Goal: Task Accomplishment & Management: Manage account settings

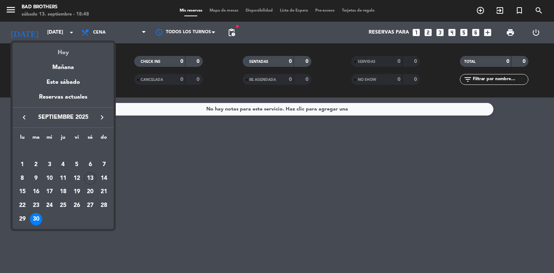
click at [61, 53] on div "Hoy" at bounding box center [63, 50] width 101 height 15
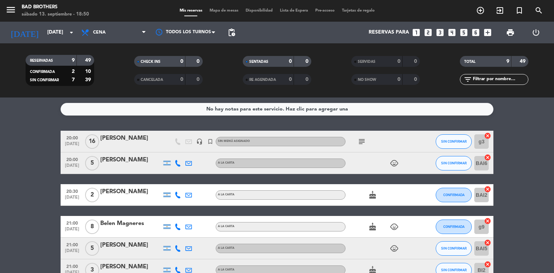
click at [362, 141] on icon "subject" at bounding box center [362, 141] width 9 height 9
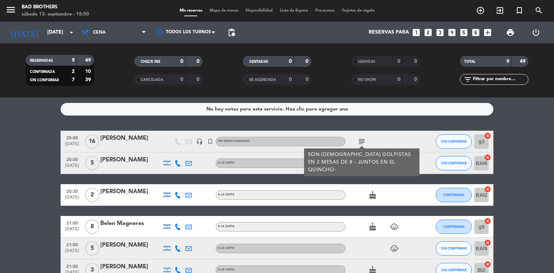
click at [360, 189] on div "cake" at bounding box center [378, 194] width 65 height 21
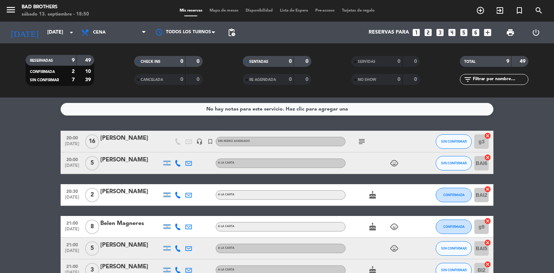
click at [397, 162] on icon "child_care" at bounding box center [394, 163] width 9 height 9
click at [398, 224] on icon "child_care" at bounding box center [394, 226] width 9 height 9
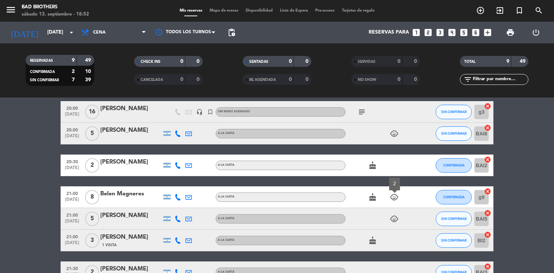
scroll to position [58, 0]
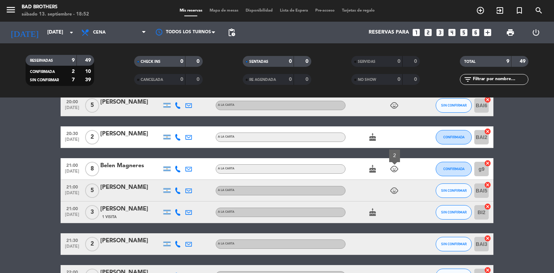
click at [394, 192] on icon "child_care" at bounding box center [394, 190] width 9 height 9
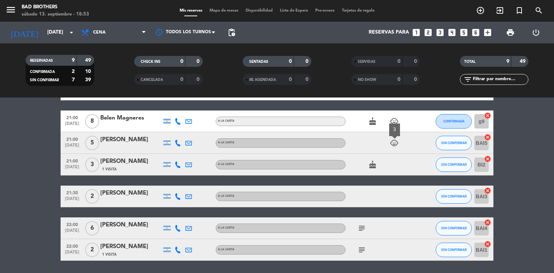
scroll to position [115, 0]
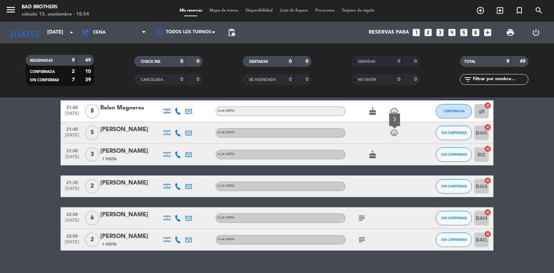
click at [362, 217] on icon "subject" at bounding box center [362, 218] width 9 height 9
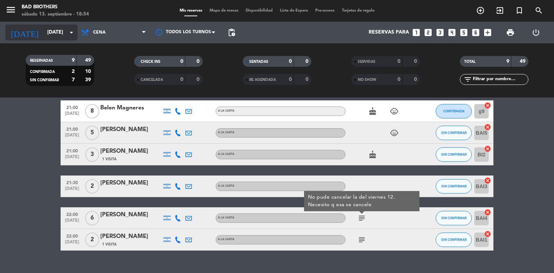
click at [68, 35] on icon "arrow_drop_down" at bounding box center [71, 32] width 9 height 9
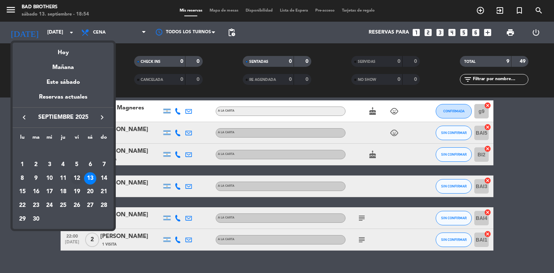
click at [76, 176] on div "12" at bounding box center [77, 178] width 12 height 12
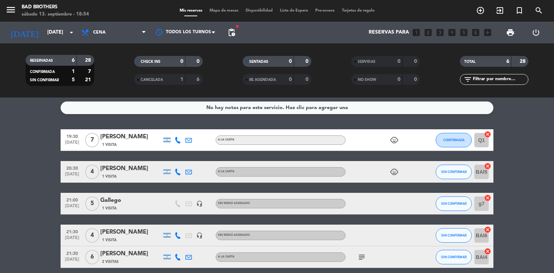
scroll to position [0, 0]
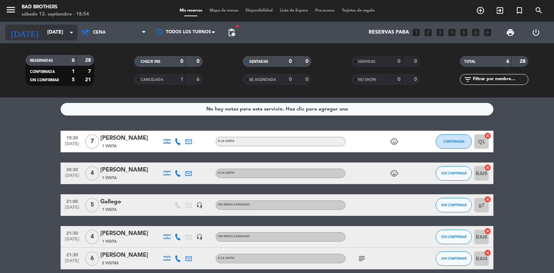
click at [64, 31] on input "[DATE]" at bounding box center [78, 32] width 69 height 13
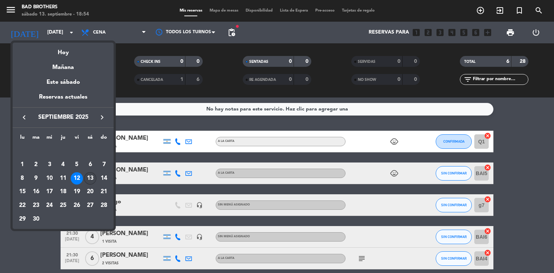
click at [88, 176] on div "13" at bounding box center [90, 178] width 12 height 12
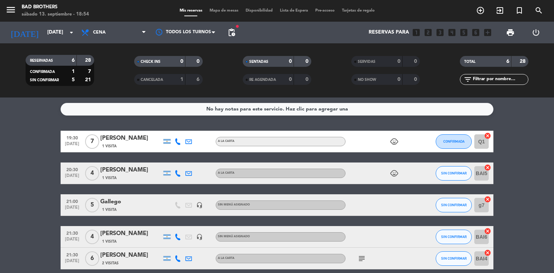
type input "[DATE]"
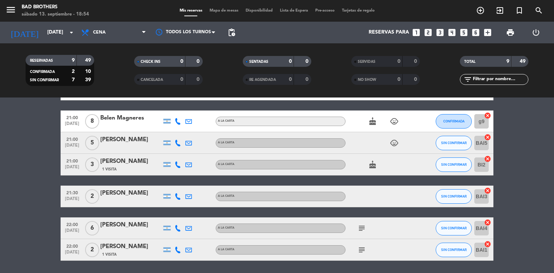
scroll to position [115, 0]
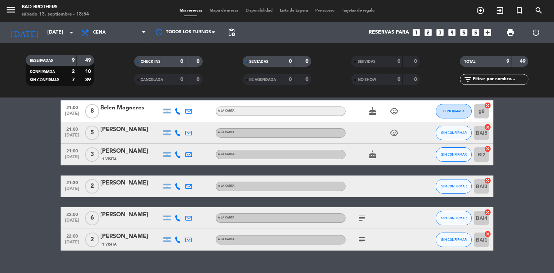
click at [356, 217] on span "subject" at bounding box center [361, 218] width 11 height 9
click at [363, 216] on icon "subject" at bounding box center [362, 218] width 9 height 9
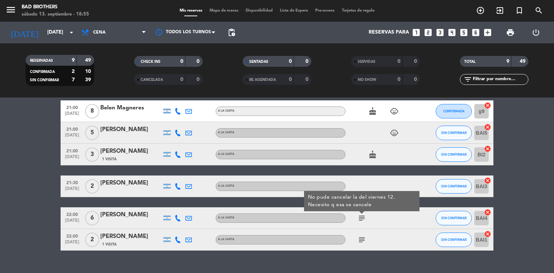
click at [365, 237] on icon "subject" at bounding box center [362, 239] width 9 height 9
